Goal: Understand process/instructions: Learn how to perform a task or action

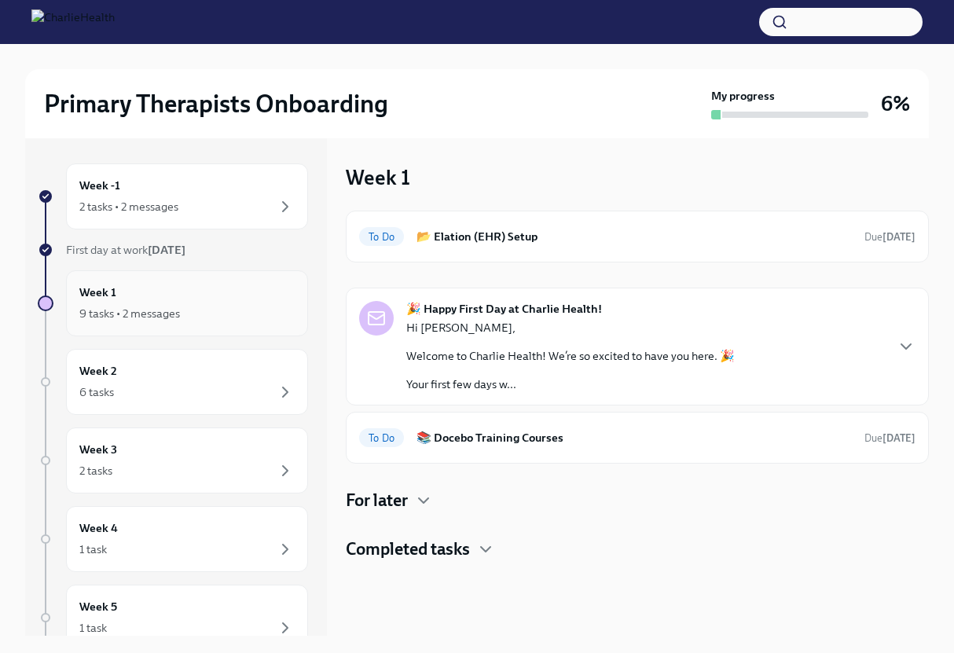
click at [251, 315] on div "9 tasks • 2 messages" at bounding box center [186, 313] width 215 height 19
click at [546, 242] on h6 "📂 Elation (EHR) Setup" at bounding box center [635, 236] width 436 height 17
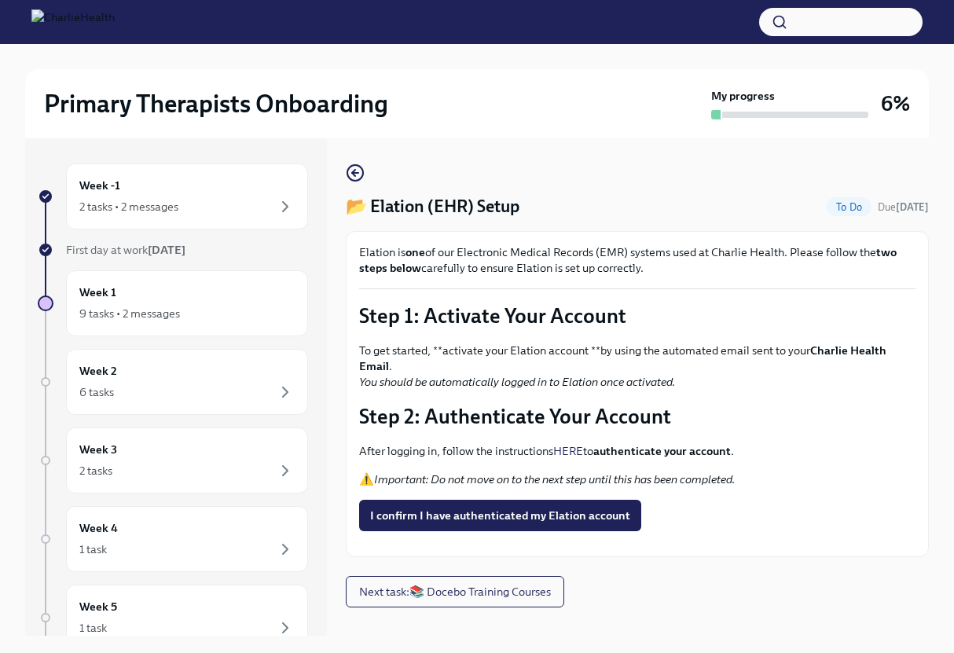
scroll to position [16, 0]
click at [719, 544] on button "Zoom image" at bounding box center [637, 544] width 557 height 0
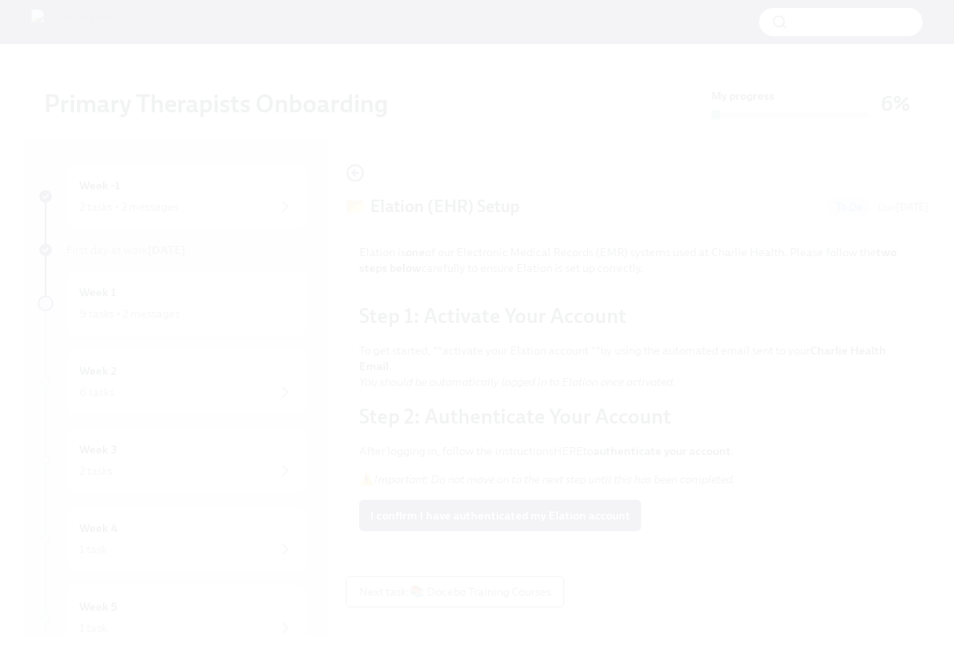
click at [742, 564] on button "Unzoom image" at bounding box center [477, 326] width 954 height 653
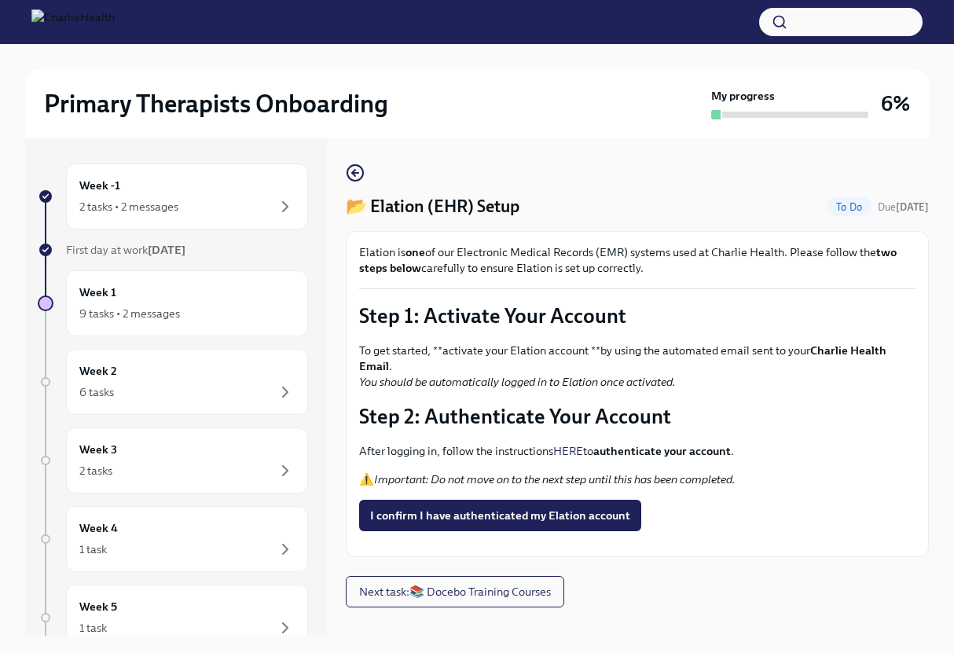
scroll to position [27, 0]
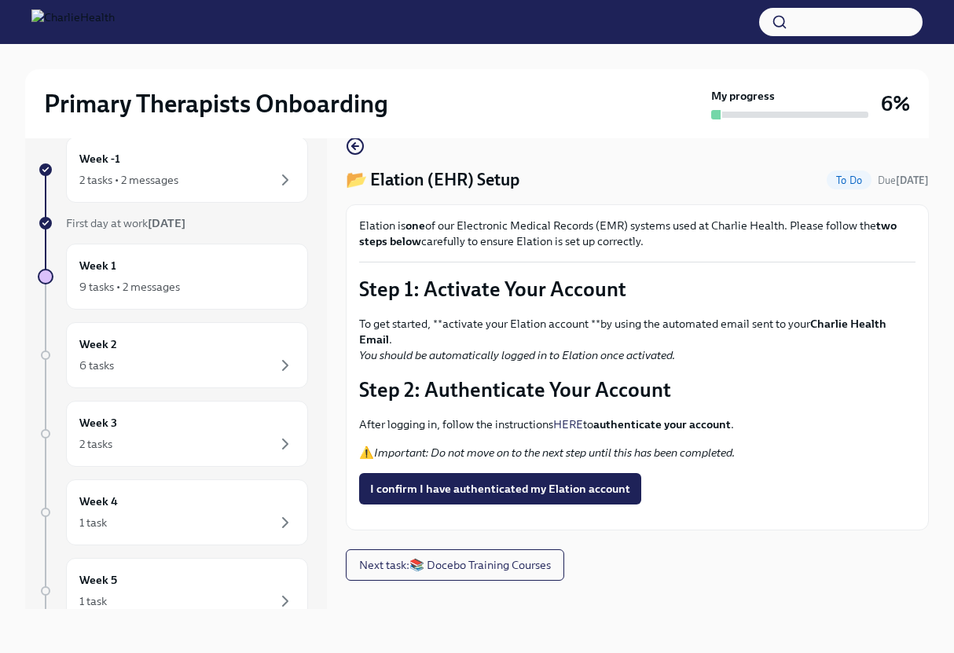
click at [135, 35] on div at bounding box center [477, 22] width 954 height 44
click at [51, 27] on img at bounding box center [72, 21] width 83 height 25
click at [412, 481] on span "I confirm I have authenticated my Elation account" at bounding box center [500, 489] width 260 height 16
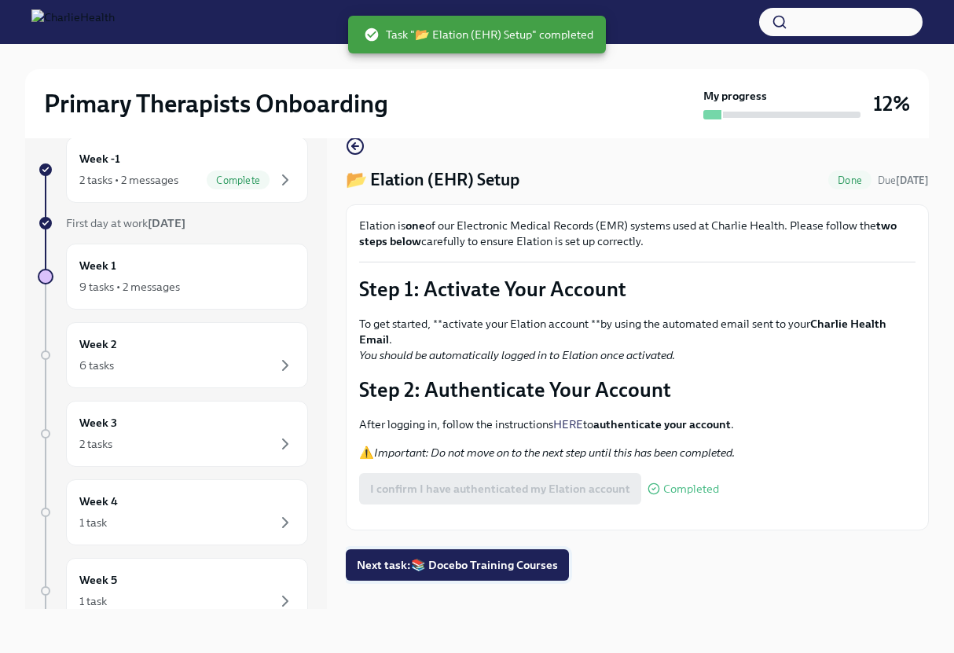
click at [500, 573] on span "Next task : 📚 Docebo Training Courses" at bounding box center [457, 565] width 201 height 16
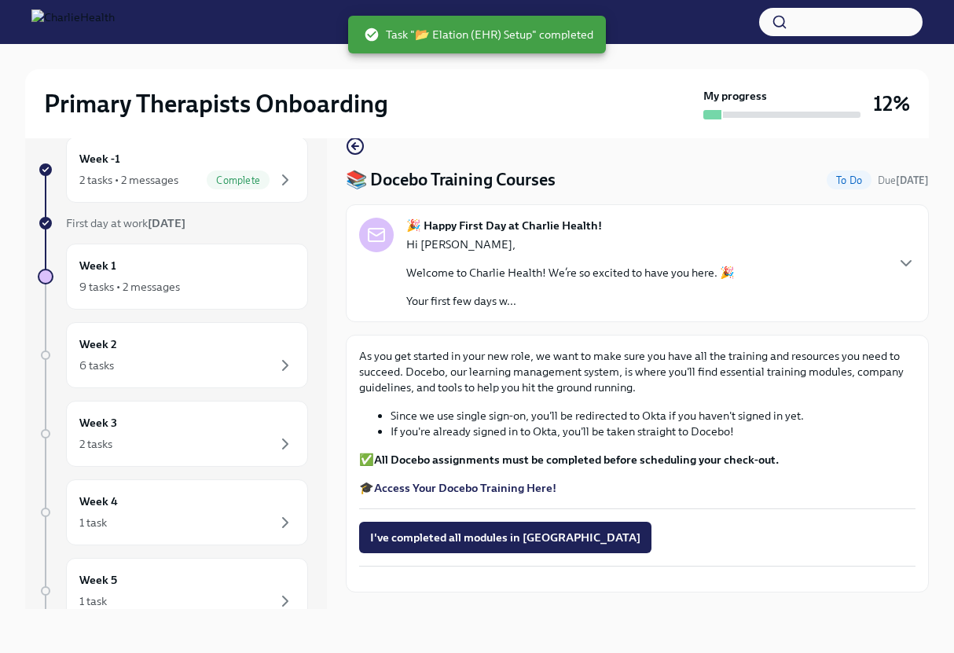
click at [789, 285] on div "🎉 Happy First Day at Charlie Health! Hi [PERSON_NAME], Welcome to Charlie Healt…" at bounding box center [637, 263] width 557 height 91
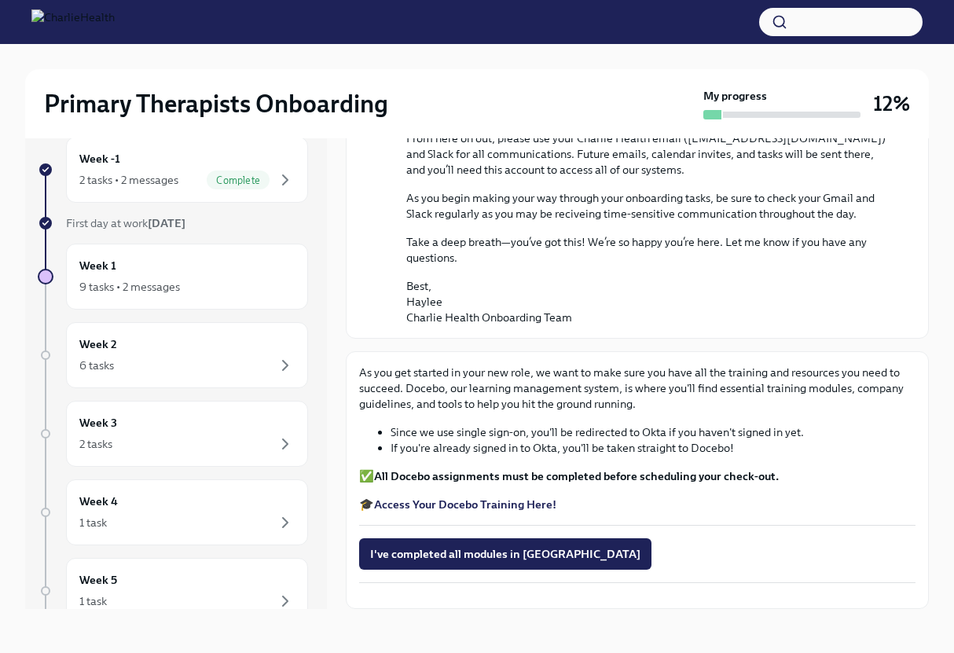
scroll to position [1116, 0]
click at [190, 272] on div "Week 1 9 tasks • 2 messages" at bounding box center [186, 276] width 215 height 39
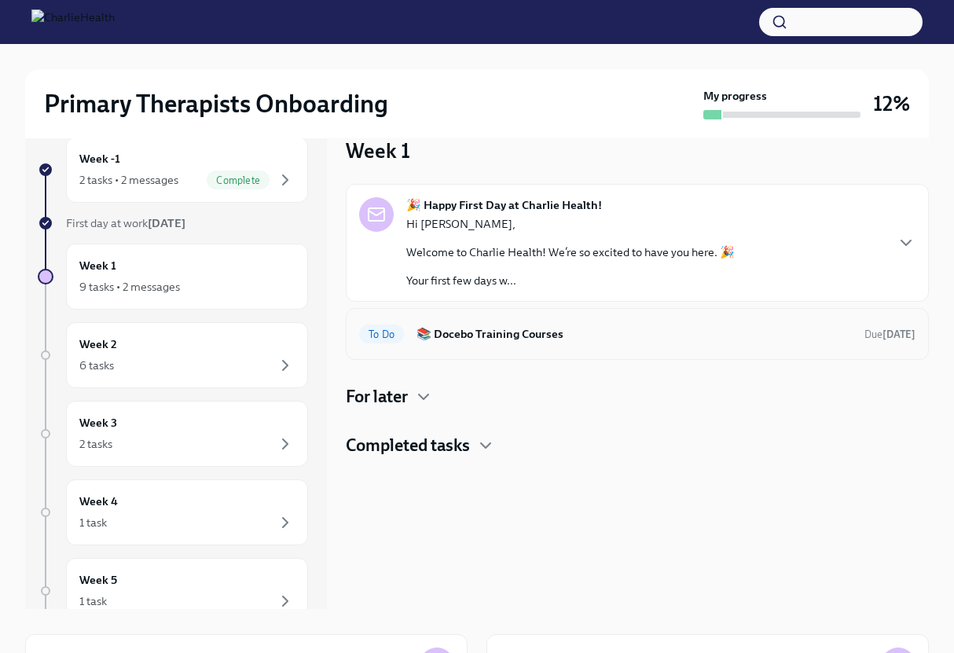
click at [501, 349] on div "To Do 📚 Docebo Training Courses Due [DATE]" at bounding box center [637, 334] width 583 height 52
click at [499, 335] on h6 "📚 Docebo Training Courses" at bounding box center [635, 333] width 436 height 17
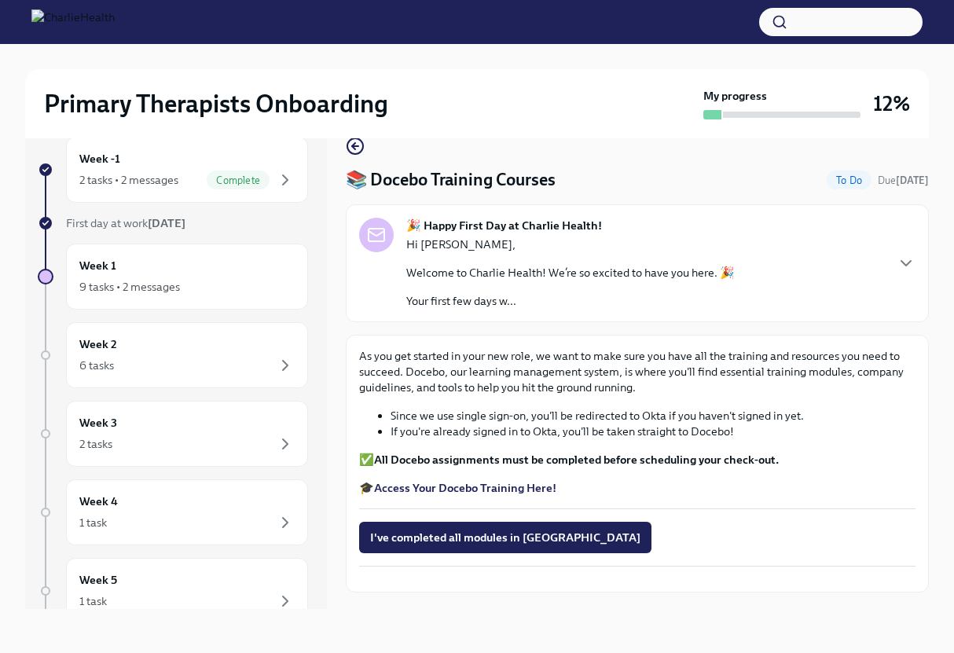
click at [494, 284] on div "Hi [PERSON_NAME], Welcome to Charlie Health! We’re so excited to have you here.…" at bounding box center [570, 273] width 329 height 72
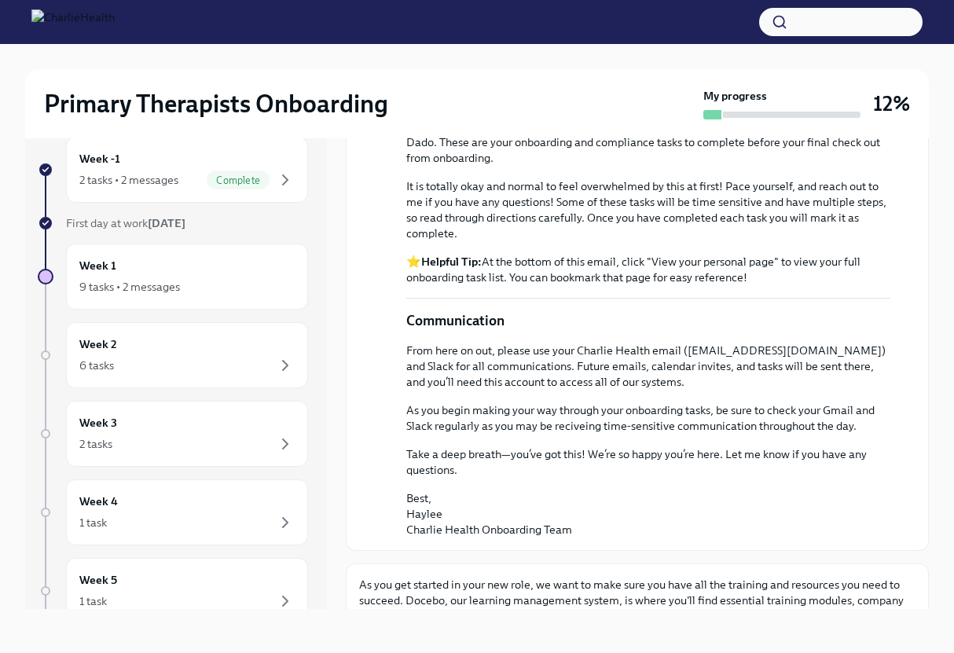
scroll to position [1117, 0]
